Goal: Transaction & Acquisition: Purchase product/service

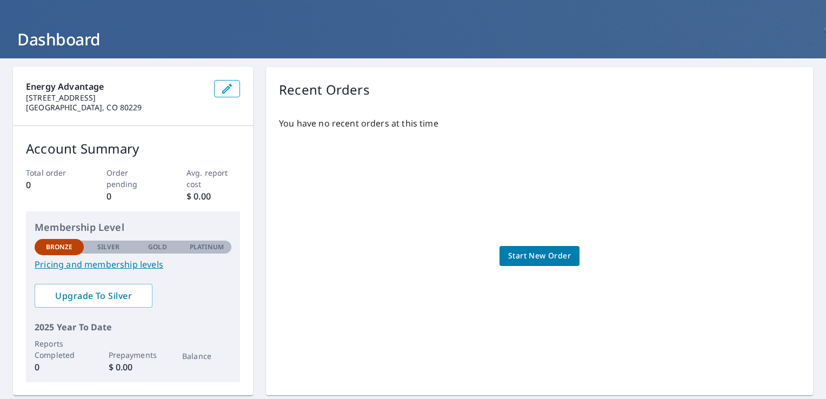
scroll to position [24, 0]
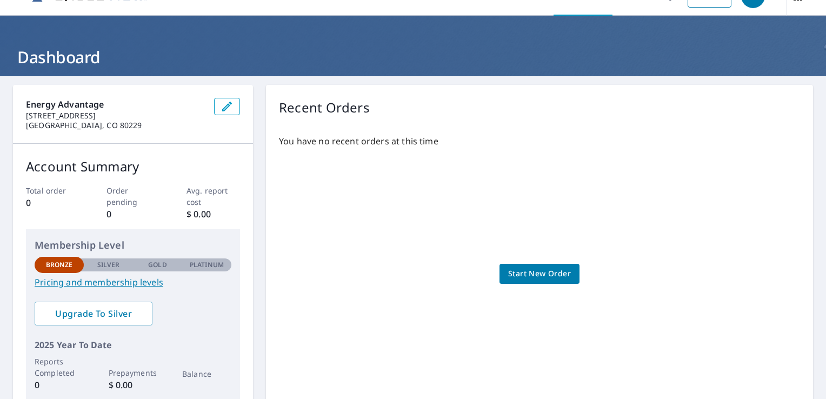
click at [560, 274] on span "Start New Order" at bounding box center [539, 274] width 63 height 14
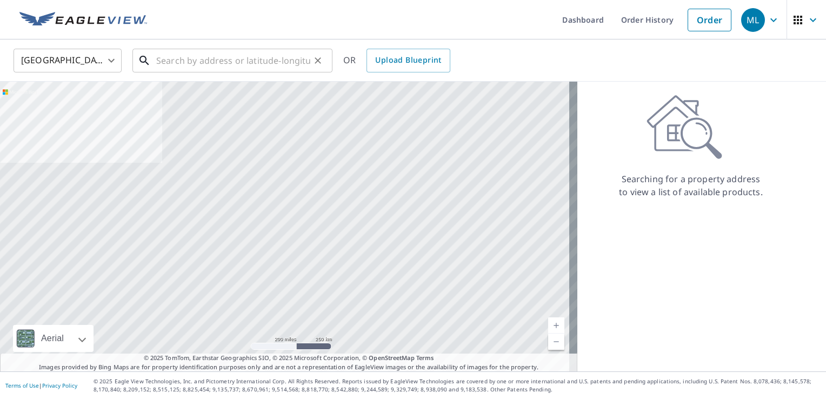
click at [214, 59] on input "text" at bounding box center [233, 60] width 154 height 30
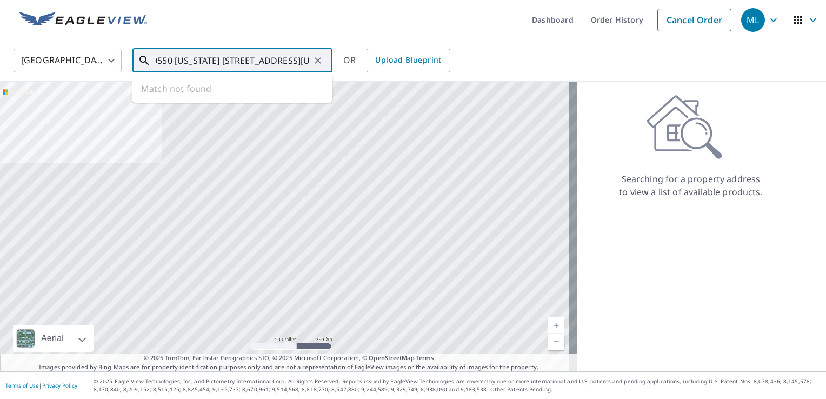
scroll to position [0, 14]
type input "40550 [US_STATE] [STREET_ADDRESS][US_STATE]"
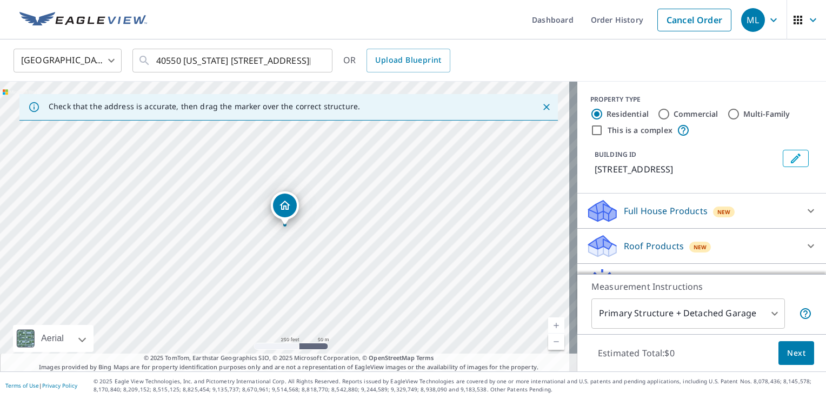
click at [541, 104] on icon "Close" at bounding box center [546, 107] width 11 height 11
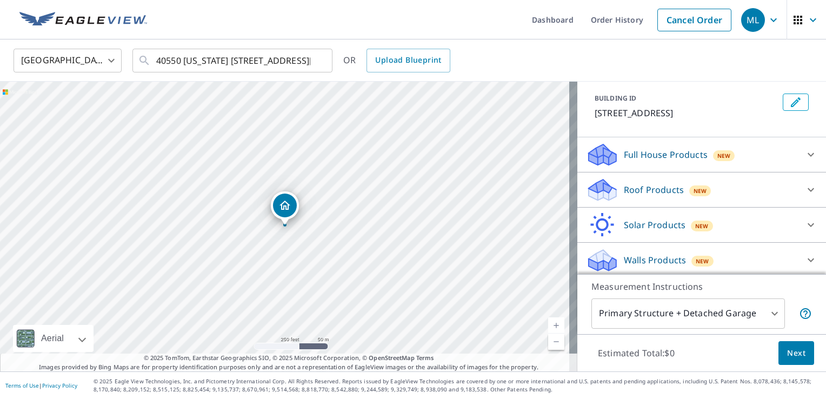
scroll to position [59, 0]
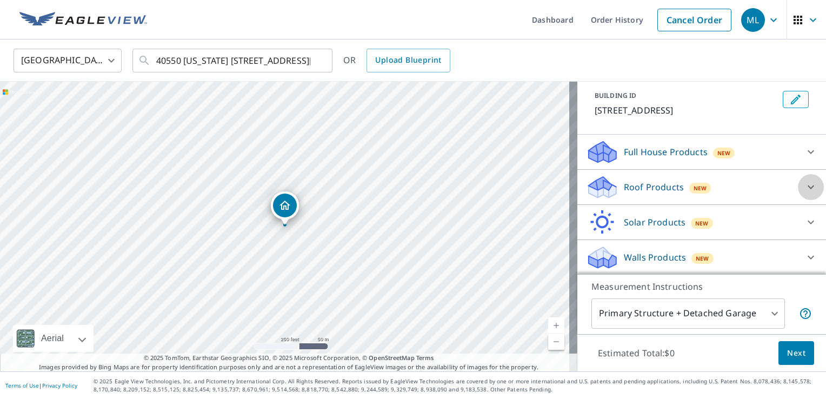
click at [804, 185] on icon at bounding box center [810, 187] width 13 height 13
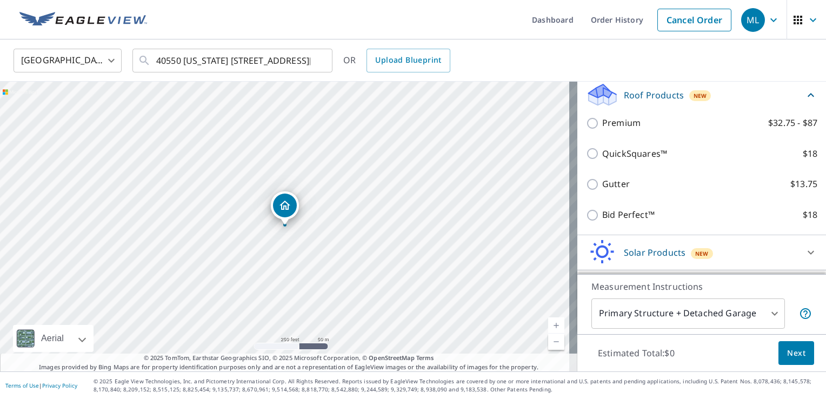
scroll to position [151, 0]
click at [282, 211] on icon "Dropped pin, building 1, Residential property, 40550 Highway 94 Rush, CO 80833" at bounding box center [284, 205] width 13 height 13
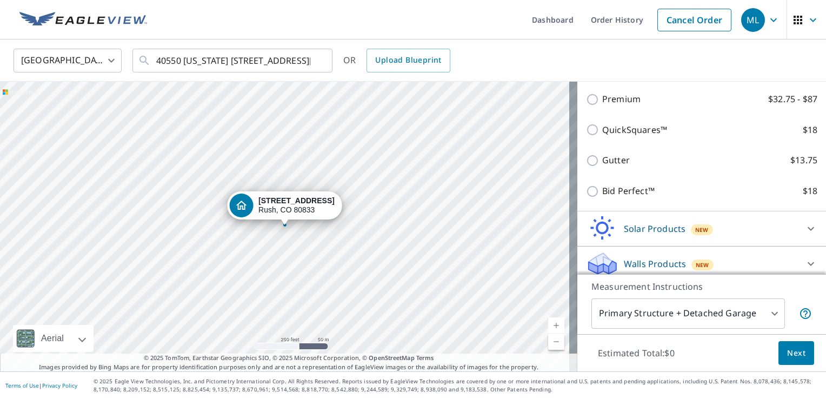
scroll to position [181, 0]
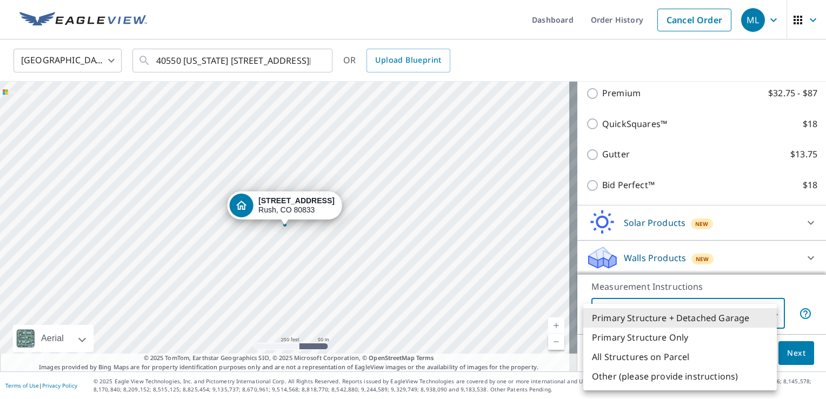
click at [769, 317] on body "ML ML Dashboard Order History Cancel Order ML [GEOGRAPHIC_DATA] [GEOGRAPHIC_DAT…" at bounding box center [413, 199] width 826 height 399
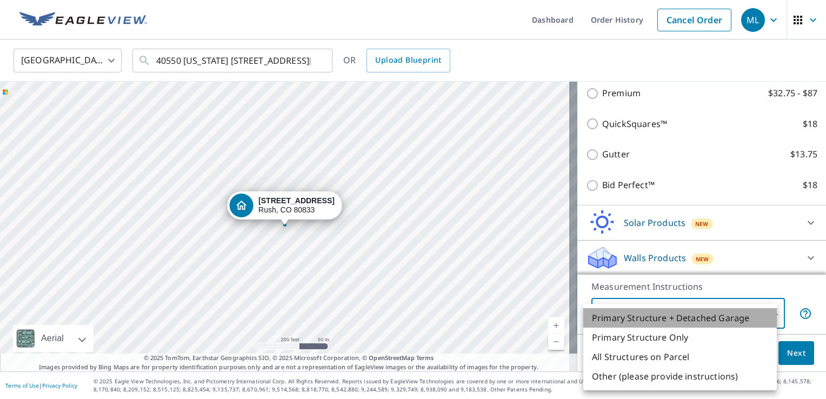
click at [731, 314] on li "Primary Structure + Detached Garage" at bounding box center [680, 317] width 194 height 19
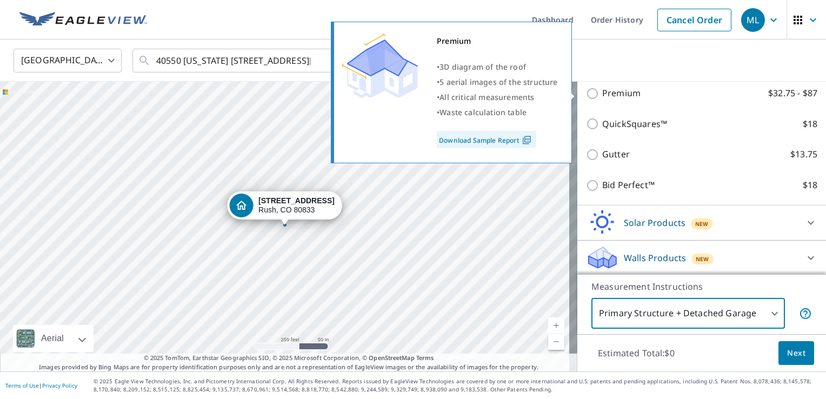
click at [586, 92] on input "Premium $32.75 - $87" at bounding box center [594, 93] width 16 height 13
checkbox input "true"
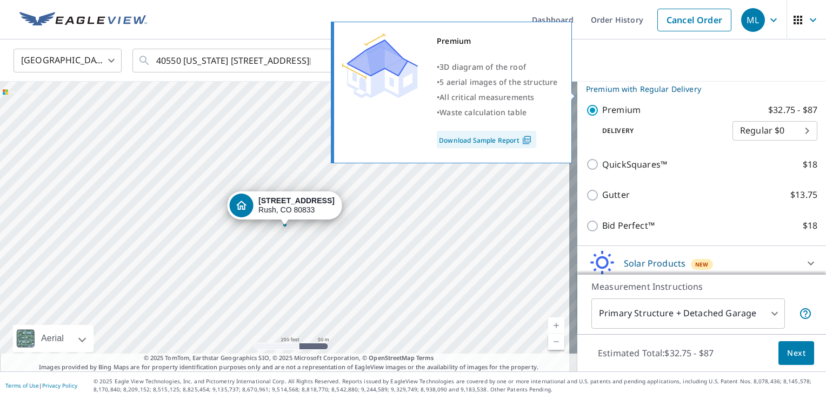
scroll to position [197, 0]
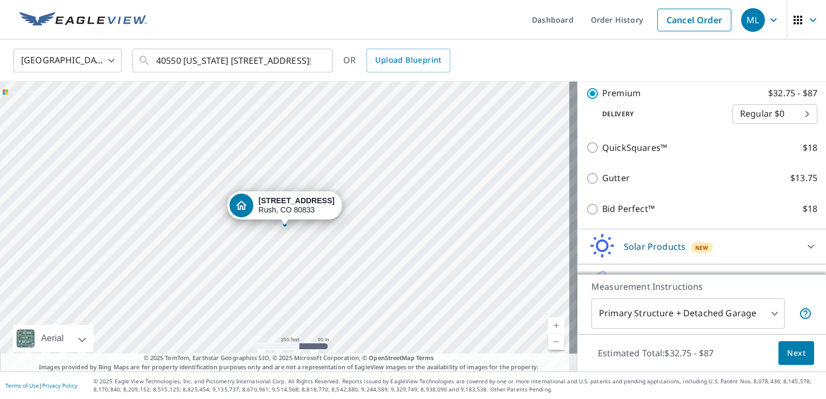
click at [787, 351] on span "Next" at bounding box center [796, 354] width 18 height 14
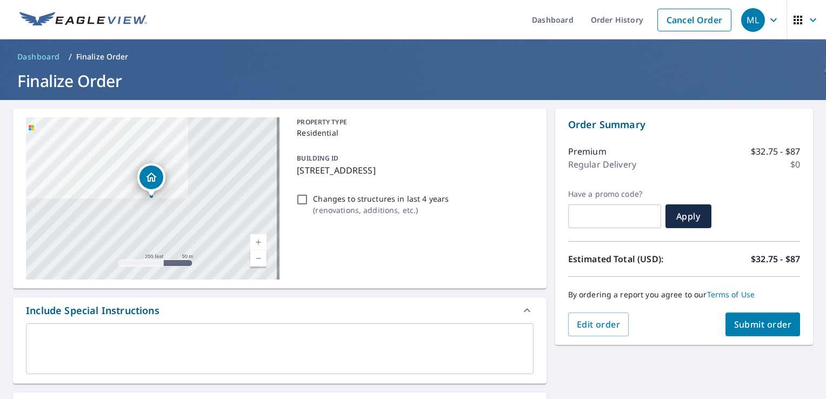
click at [296, 200] on input "Changes to structures in last 4 years ( renovations, additions, etc. )" at bounding box center [302, 199] width 13 height 13
checkbox input "true"
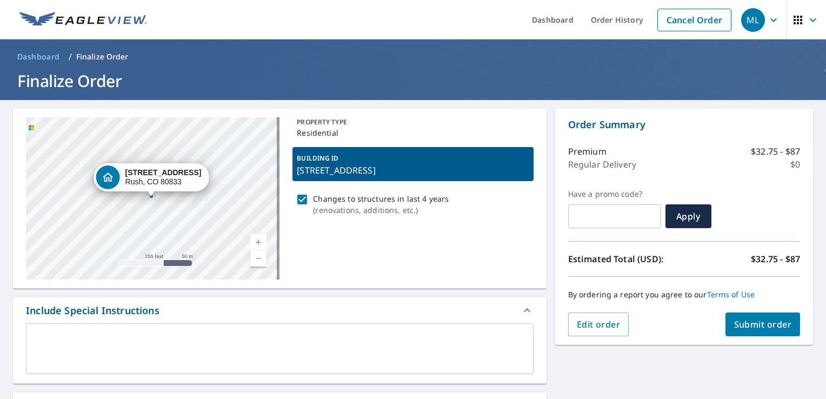
click at [228, 178] on div "[STREET_ADDRESS]" at bounding box center [153, 198] width 254 height 162
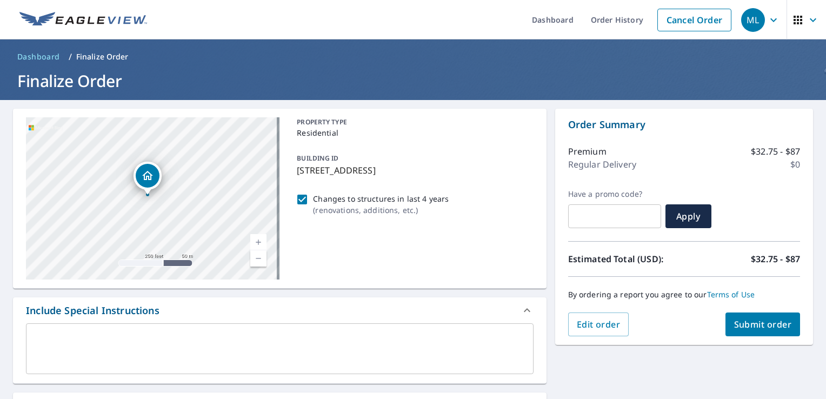
click at [144, 176] on icon "Dropped pin, building 1, Residential property, 40550 Highway 94 Rush, CO 80833" at bounding box center [147, 175] width 11 height 9
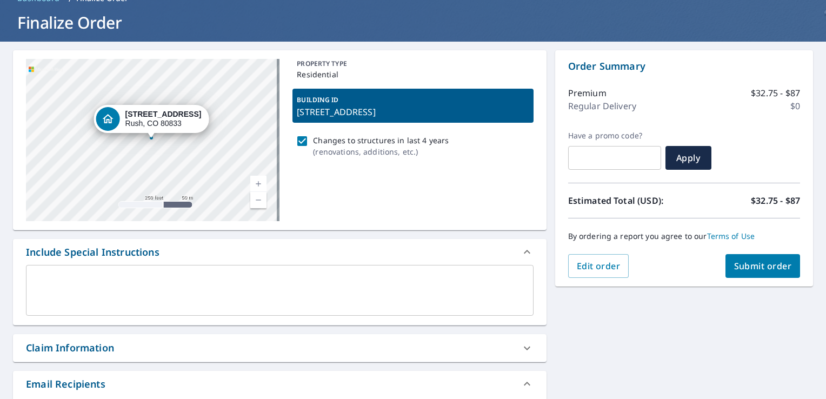
scroll to position [105, 0]
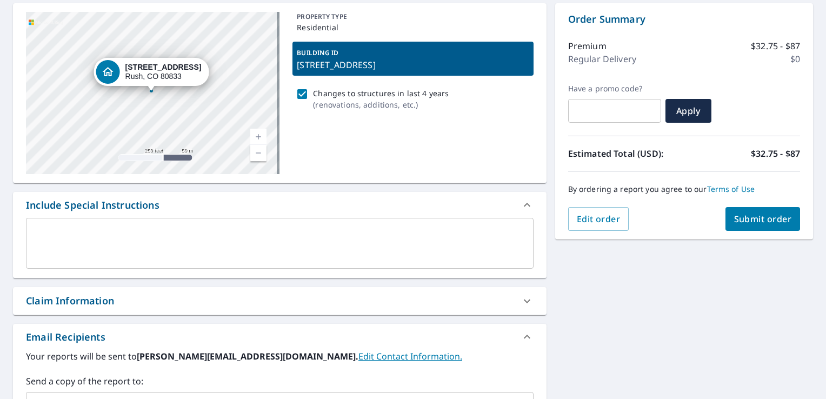
click at [757, 214] on span "Submit order" at bounding box center [763, 219] width 58 height 12
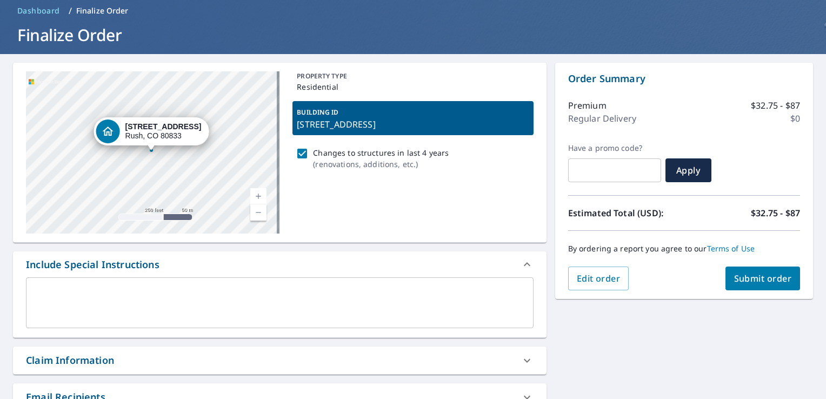
scroll to position [48, 0]
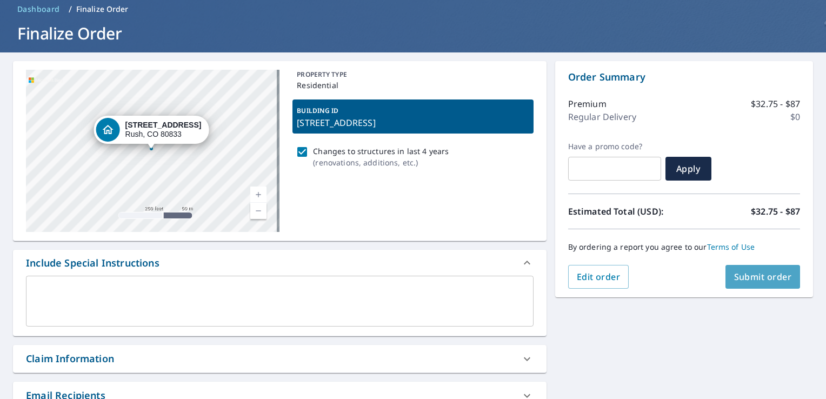
click at [755, 274] on span "Submit order" at bounding box center [763, 277] width 58 height 12
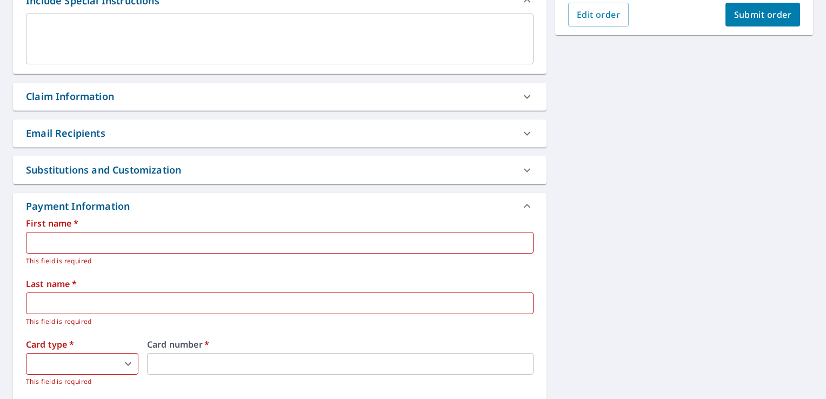
scroll to position [315, 0]
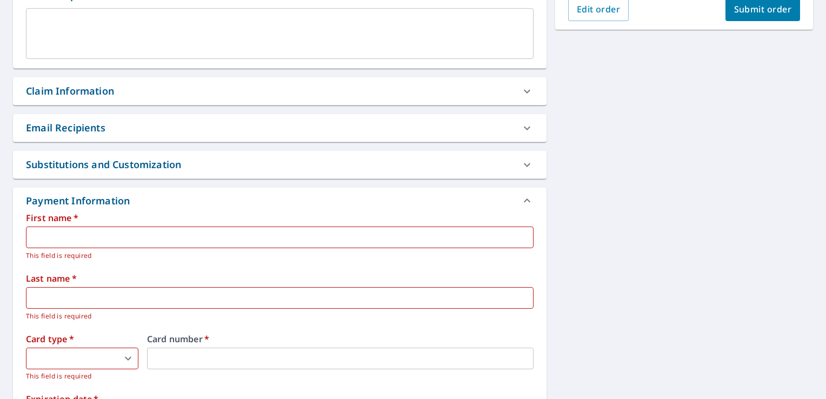
click at [387, 240] on input "text" at bounding box center [280, 237] width 508 height 22
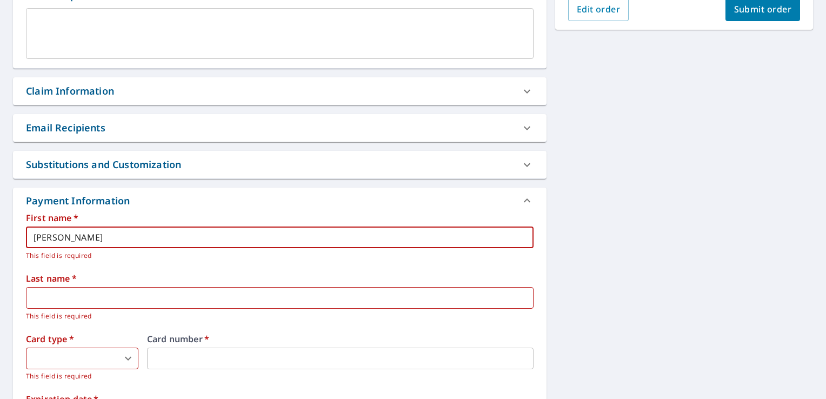
type input "[PERSON_NAME]"
click at [59, 361] on body "ML ML Dashboard Order History Cancel Order ML Dashboard / Finalize Order Finali…" at bounding box center [413, 199] width 826 height 399
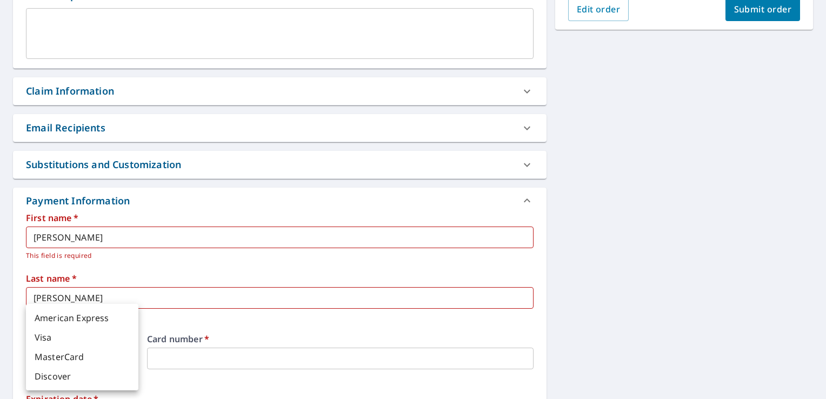
click at [78, 318] on li "American Express" at bounding box center [82, 317] width 112 height 19
type input "1"
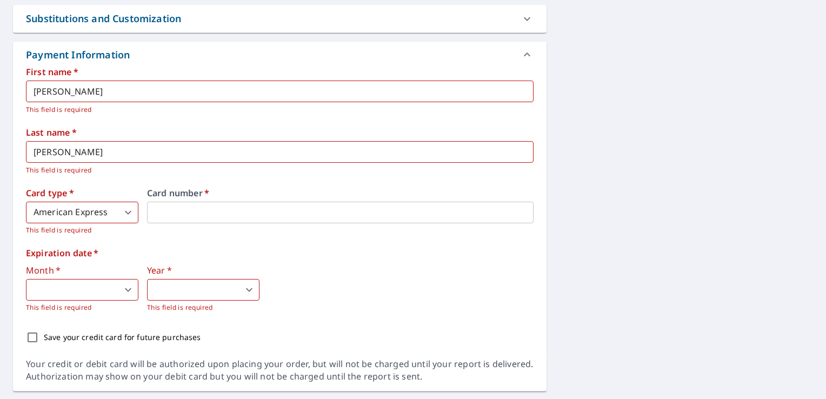
scroll to position [463, 0]
click at [130, 287] on body "ML ML Dashboard Order History Cancel Order ML Dashboard / Finalize Order Finali…" at bounding box center [413, 199] width 826 height 399
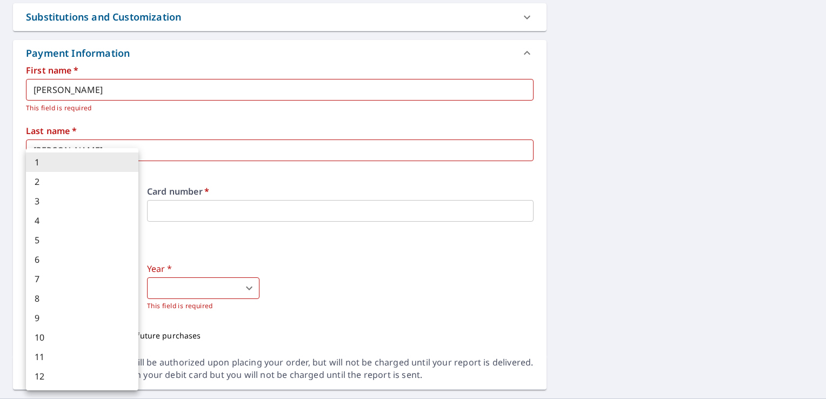
click at [64, 319] on li "9" at bounding box center [82, 317] width 112 height 19
type input "9"
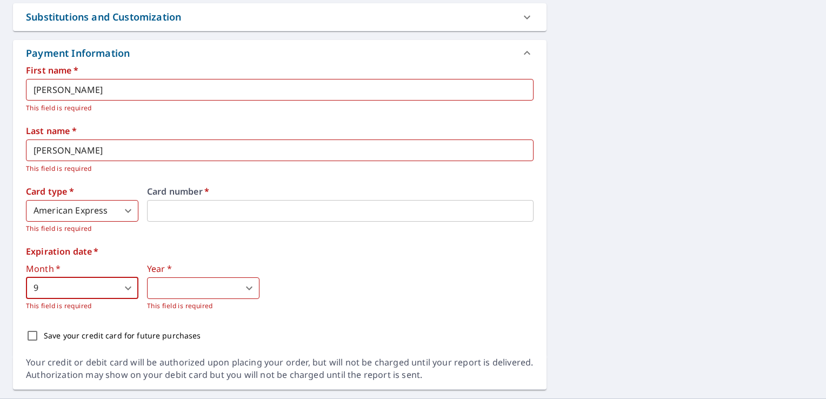
click at [250, 290] on body "ML ML Dashboard Order History Cancel Order ML Dashboard / Finalize Order Finali…" at bounding box center [413, 199] width 826 height 399
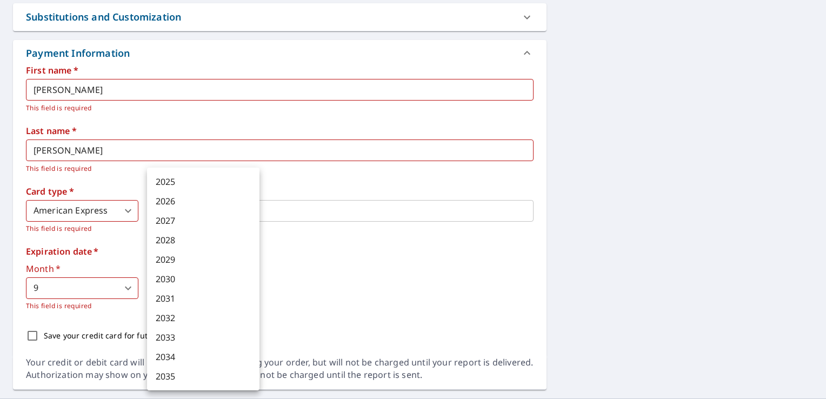
click at [177, 235] on li "2028" at bounding box center [203, 239] width 112 height 19
type input "2028"
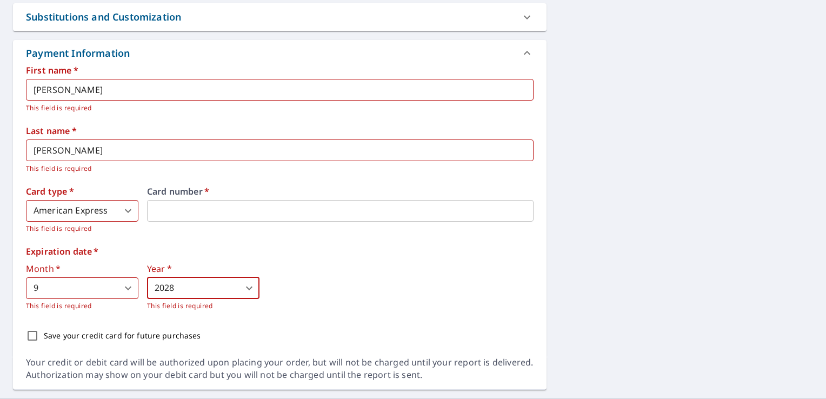
click at [28, 332] on input "Save your credit card for future purchases" at bounding box center [32, 335] width 23 height 23
checkbox input "true"
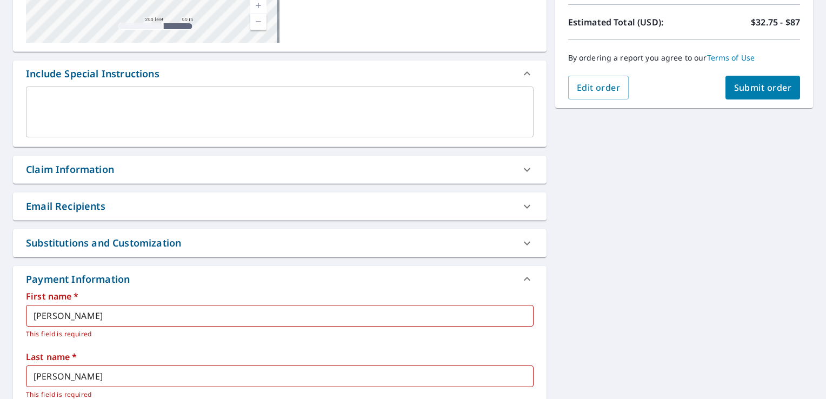
scroll to position [234, 0]
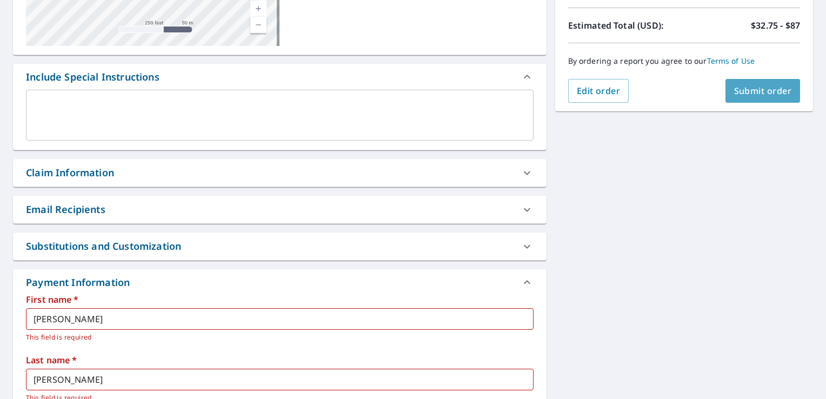
click at [774, 89] on span "Submit order" at bounding box center [763, 91] width 58 height 12
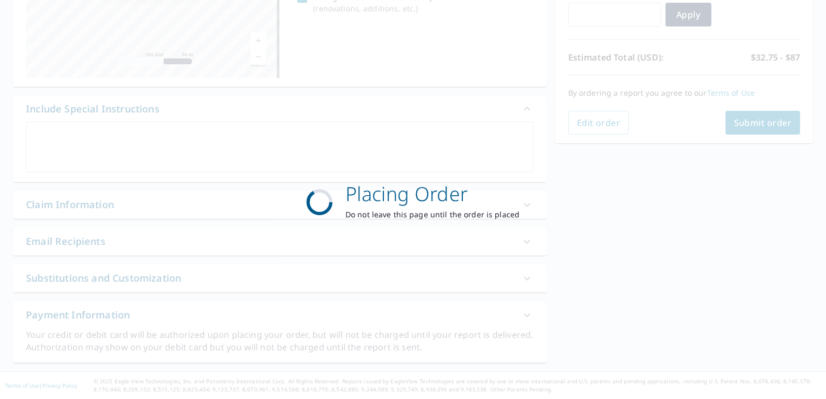
scroll to position [201, 0]
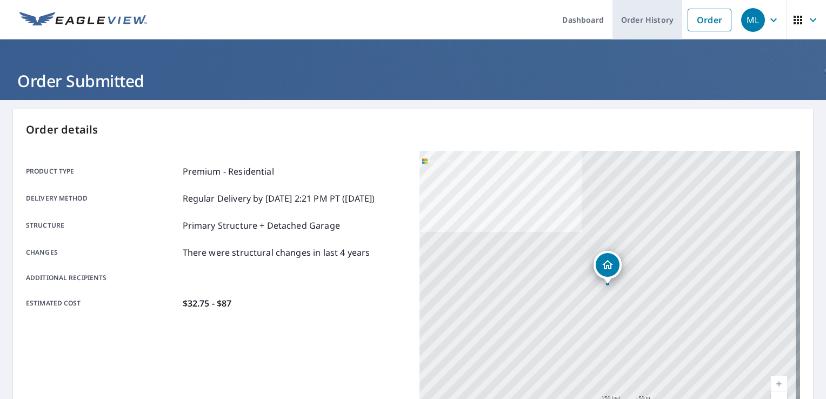
click at [631, 21] on link "Order History" at bounding box center [647, 19] width 70 height 39
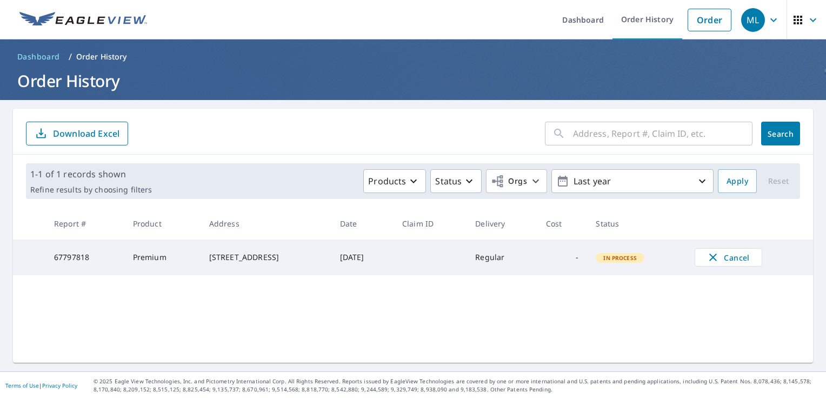
click at [767, 26] on icon "button" at bounding box center [773, 20] width 13 height 13
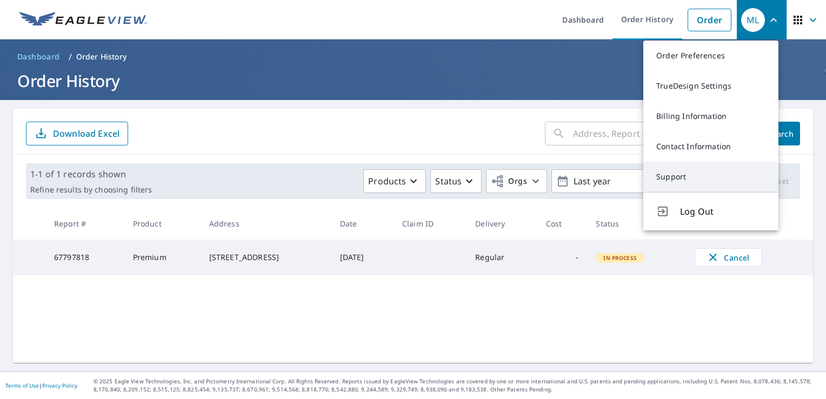
click at [688, 183] on link "Support" at bounding box center [710, 177] width 135 height 30
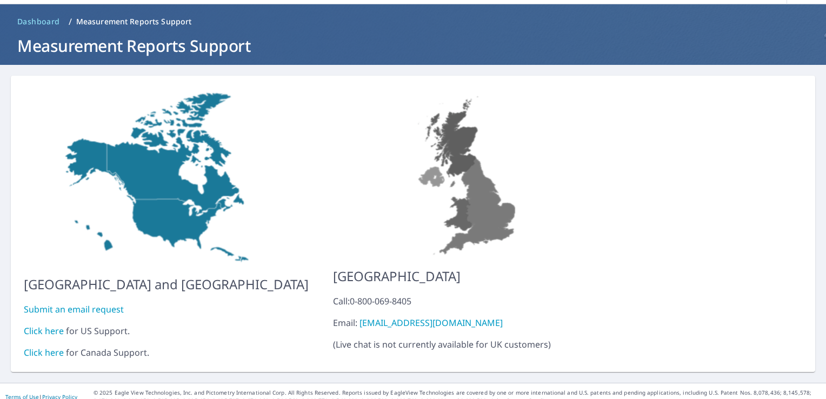
scroll to position [38, 0]
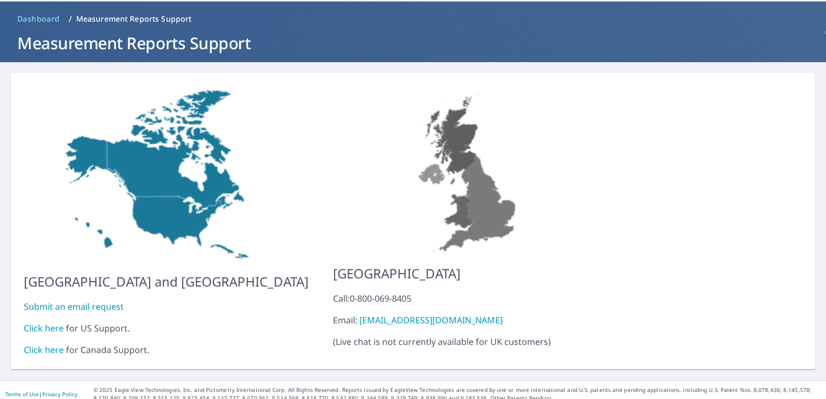
click at [48, 322] on link "Click here" at bounding box center [44, 328] width 40 height 12
click at [26, 15] on span "Dashboard" at bounding box center [38, 19] width 43 height 11
